Goal: Browse casually

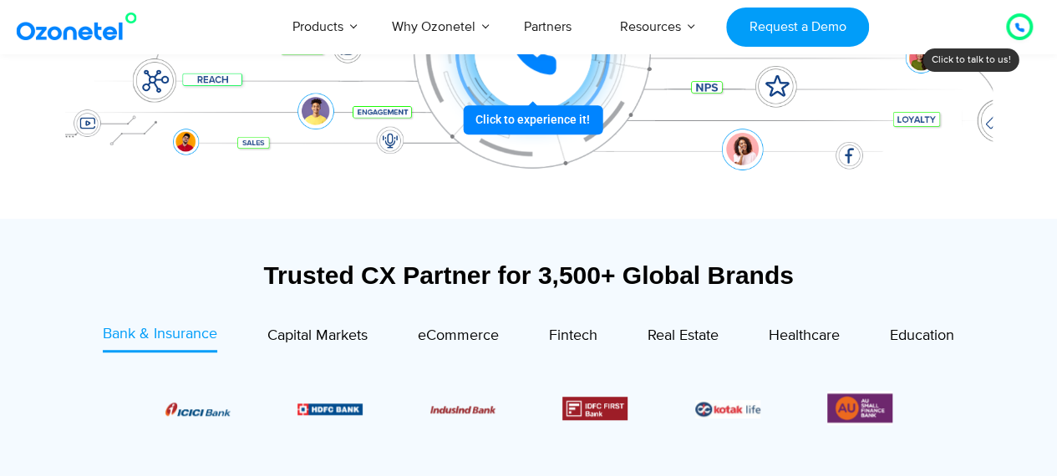
scroll to position [468, 0]
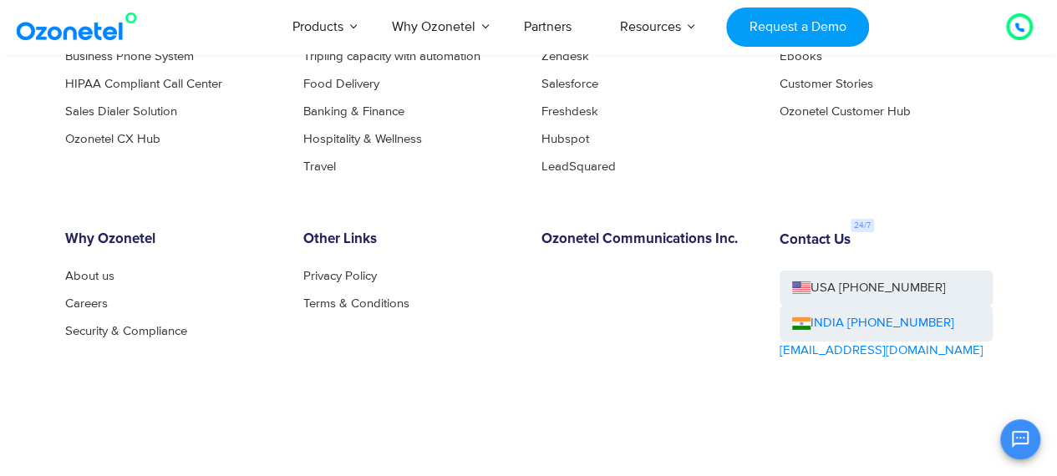
scroll to position [9117, 0]
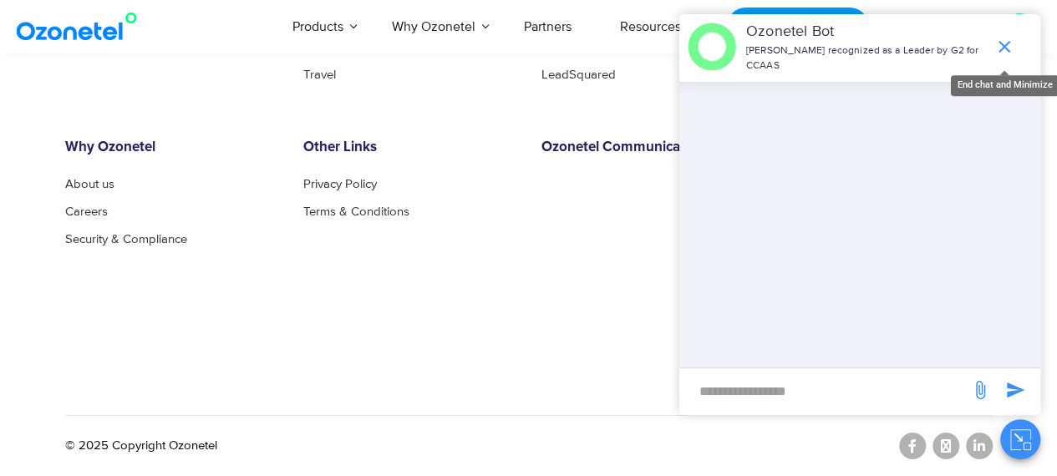
click at [1001, 39] on icon "end chat or minimize" at bounding box center [1004, 47] width 20 height 20
